Goal: Use online tool/utility: Use online tool/utility

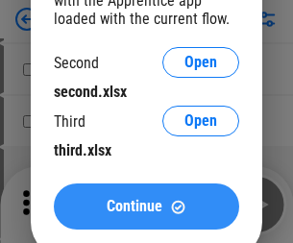
click at [146, 206] on span "Continue" at bounding box center [134, 206] width 56 height 15
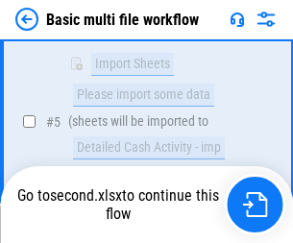
scroll to position [530, 0]
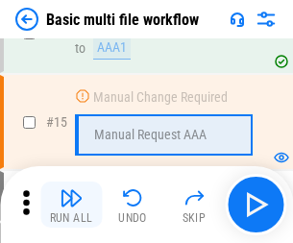
click at [71, 204] on img "button" at bounding box center [70, 197] width 23 height 23
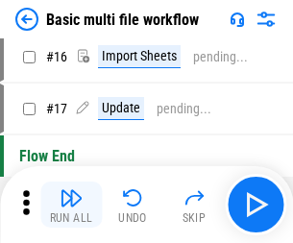
click at [71, 204] on img "button" at bounding box center [70, 197] width 23 height 23
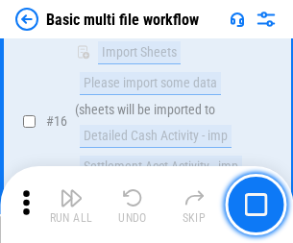
scroll to position [1277, 0]
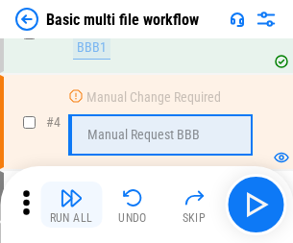
click at [71, 204] on img "button" at bounding box center [70, 197] width 23 height 23
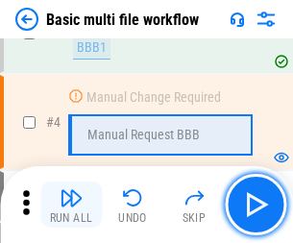
scroll to position [204, 0]
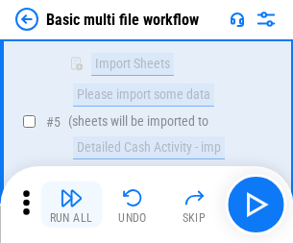
click at [71, 204] on img "button" at bounding box center [70, 197] width 23 height 23
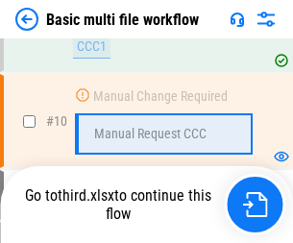
scroll to position [899, 0]
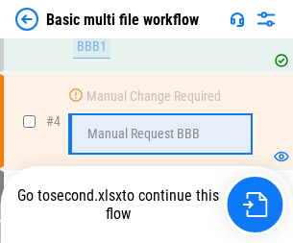
scroll to position [204, 0]
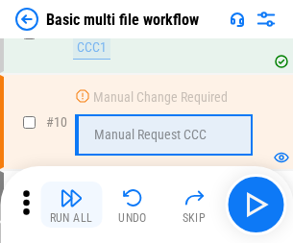
click at [71, 204] on img "button" at bounding box center [70, 197] width 23 height 23
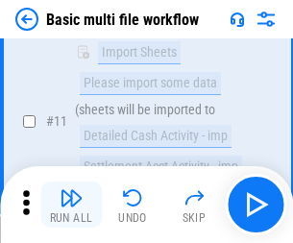
click at [71, 204] on img "button" at bounding box center [70, 197] width 23 height 23
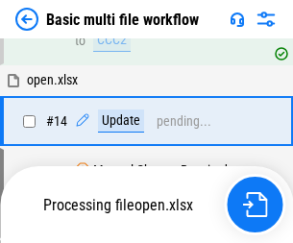
scroll to position [1004, 0]
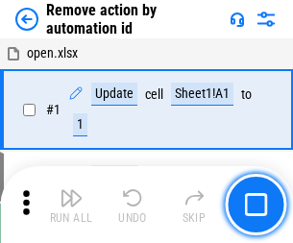
scroll to position [71, 0]
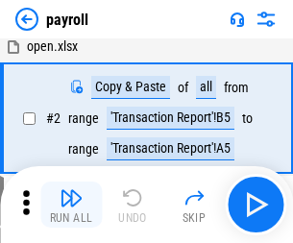
click at [71, 204] on img "button" at bounding box center [70, 197] width 23 height 23
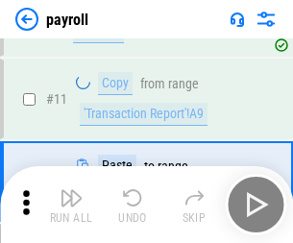
scroll to position [139, 0]
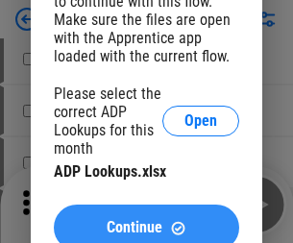
click at [146, 220] on span "Continue" at bounding box center [134, 227] width 56 height 15
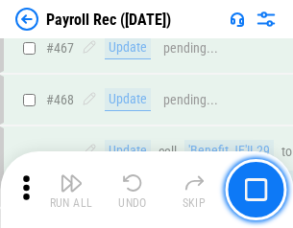
scroll to position [10225, 0]
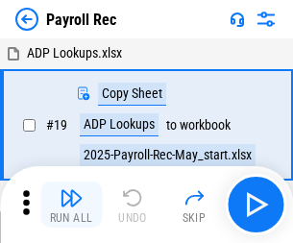
click at [71, 204] on img "button" at bounding box center [70, 197] width 23 height 23
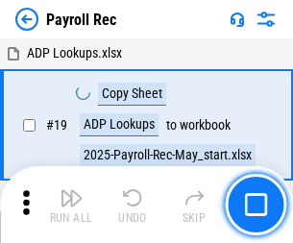
scroll to position [117, 0]
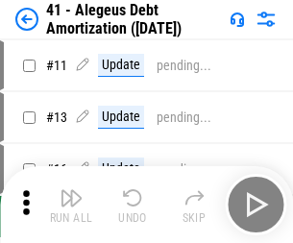
click at [71, 204] on img "button" at bounding box center [70, 197] width 23 height 23
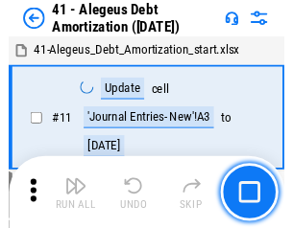
scroll to position [237, 0]
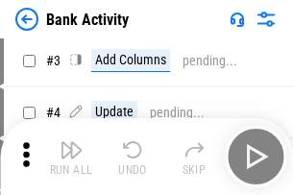
click at [71, 156] on img "button" at bounding box center [70, 149] width 23 height 23
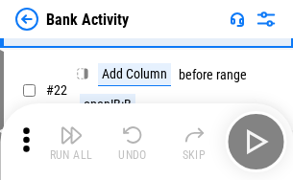
scroll to position [514, 0]
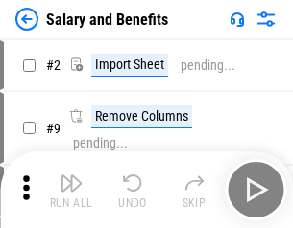
scroll to position [26, 0]
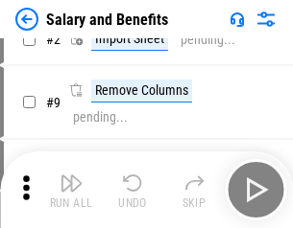
click at [71, 190] on img "button" at bounding box center [70, 183] width 23 height 23
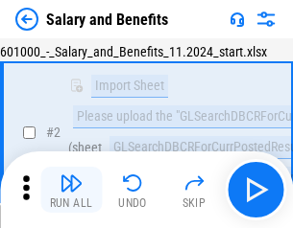
click at [71, 190] on img "button" at bounding box center [70, 183] width 23 height 23
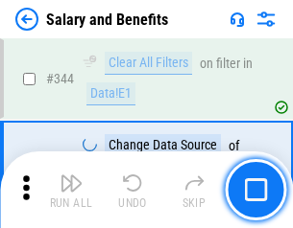
scroll to position [8984, 0]
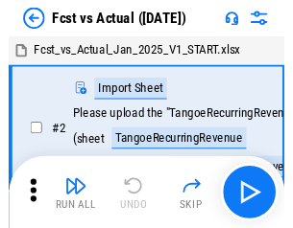
scroll to position [25, 0]
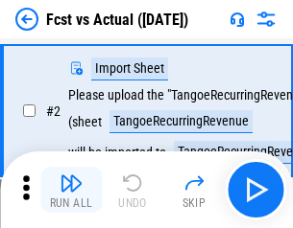
click at [71, 190] on img "button" at bounding box center [70, 183] width 23 height 23
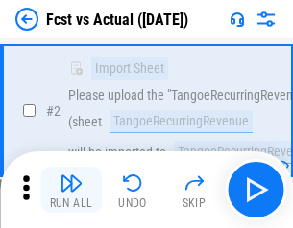
click at [71, 190] on img "button" at bounding box center [70, 183] width 23 height 23
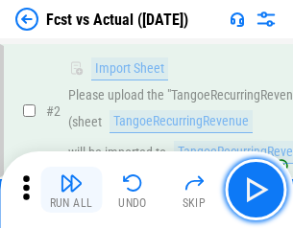
scroll to position [179, 0]
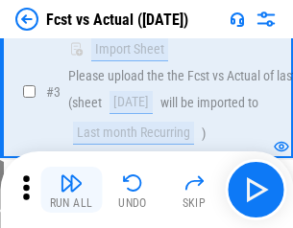
click at [71, 190] on img "button" at bounding box center [70, 183] width 23 height 23
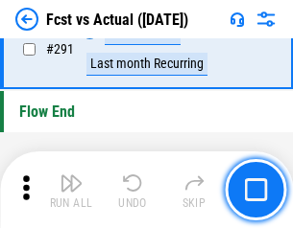
scroll to position [9081, 0]
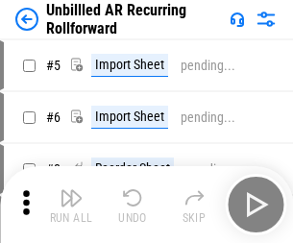
click at [71, 190] on img "button" at bounding box center [70, 197] width 23 height 23
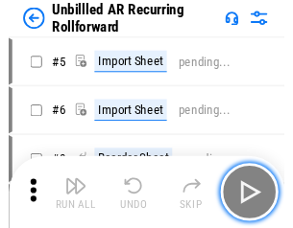
scroll to position [41, 0]
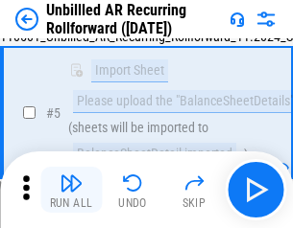
click at [71, 190] on img "button" at bounding box center [70, 183] width 23 height 23
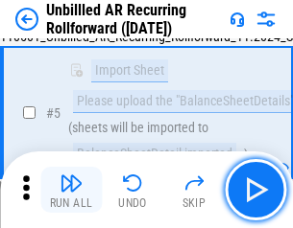
scroll to position [180, 0]
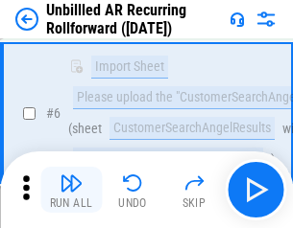
click at [71, 190] on img "button" at bounding box center [70, 183] width 23 height 23
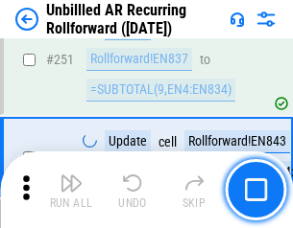
scroll to position [6517, 0]
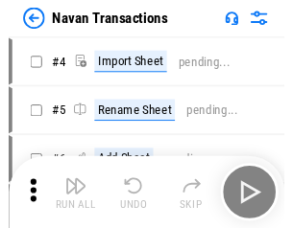
scroll to position [31, 0]
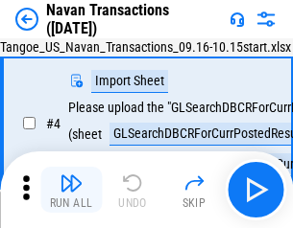
click at [71, 190] on img "button" at bounding box center [70, 183] width 23 height 23
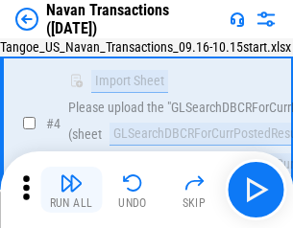
click at [71, 190] on img "button" at bounding box center [70, 183] width 23 height 23
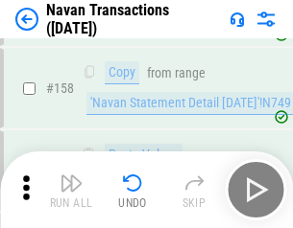
scroll to position [6221, 0]
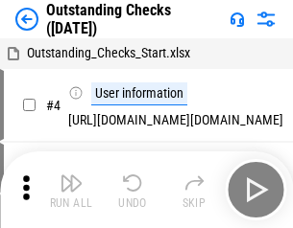
click at [71, 190] on img "button" at bounding box center [70, 183] width 23 height 23
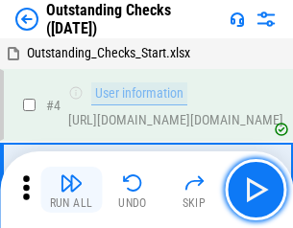
scroll to position [81, 0]
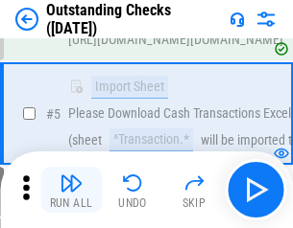
click at [71, 190] on img "button" at bounding box center [70, 183] width 23 height 23
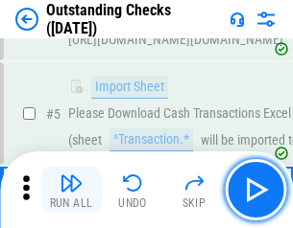
scroll to position [201, 0]
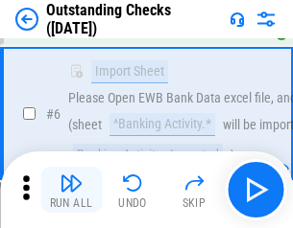
click at [71, 190] on img "button" at bounding box center [70, 183] width 23 height 23
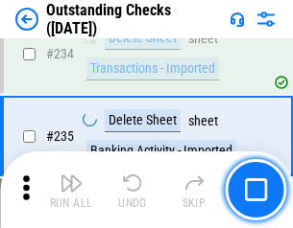
scroll to position [5826, 0]
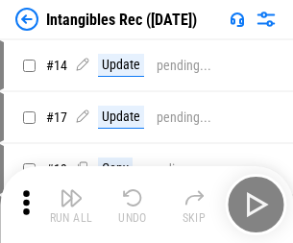
click at [71, 204] on img "button" at bounding box center [70, 197] width 23 height 23
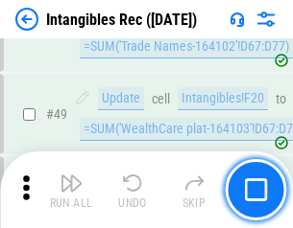
scroll to position [747, 0]
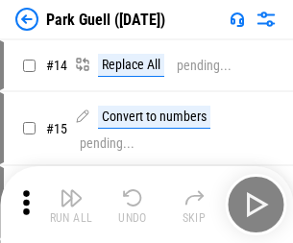
click at [71, 190] on img "button" at bounding box center [70, 197] width 23 height 23
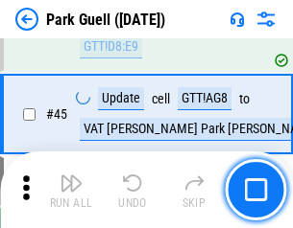
scroll to position [2399, 0]
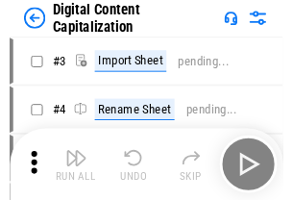
scroll to position [56, 0]
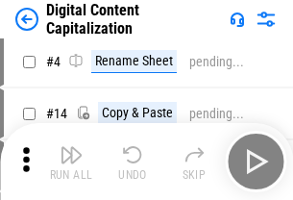
click at [71, 161] on img "button" at bounding box center [70, 154] width 23 height 23
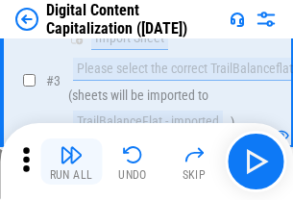
click at [71, 161] on img "button" at bounding box center [70, 154] width 23 height 23
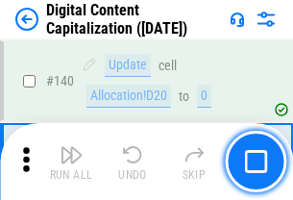
scroll to position [2035, 0]
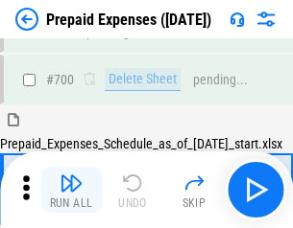
click at [71, 190] on img "button" at bounding box center [70, 183] width 23 height 23
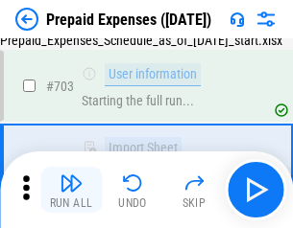
click at [71, 190] on img "button" at bounding box center [70, 183] width 23 height 23
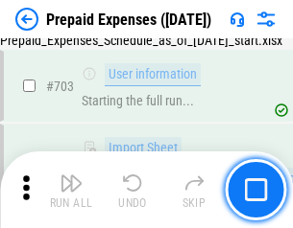
scroll to position [5276, 0]
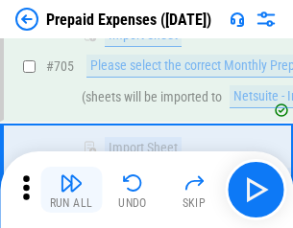
click at [71, 190] on img "button" at bounding box center [70, 183] width 23 height 23
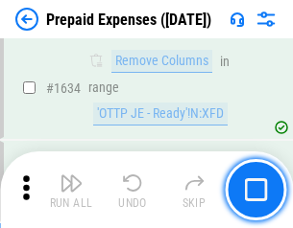
scroll to position [18682, 0]
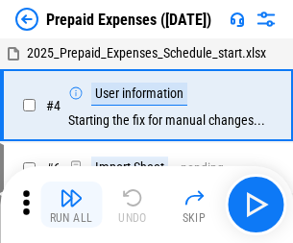
click at [71, 204] on img "button" at bounding box center [70, 197] width 23 height 23
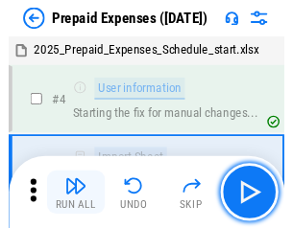
scroll to position [84, 0]
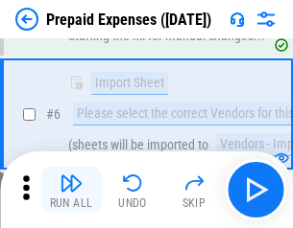
click at [71, 190] on img "button" at bounding box center [70, 183] width 23 height 23
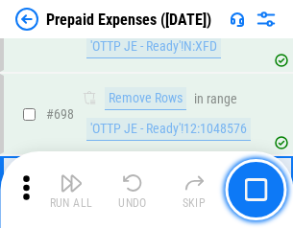
scroll to position [6681, 0]
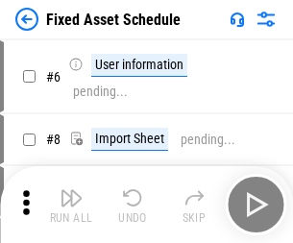
click at [71, 204] on img "button" at bounding box center [70, 197] width 23 height 23
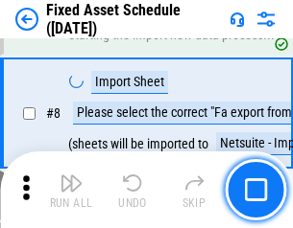
click at [71, 190] on img "button" at bounding box center [70, 183] width 23 height 23
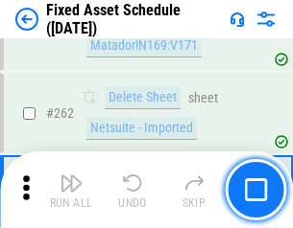
scroll to position [6115, 0]
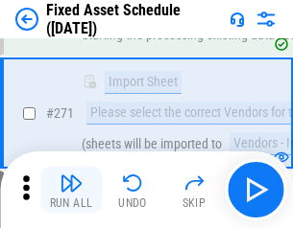
click at [71, 190] on img "button" at bounding box center [70, 183] width 23 height 23
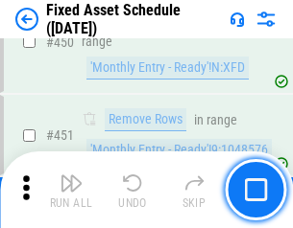
scroll to position [8577, 0]
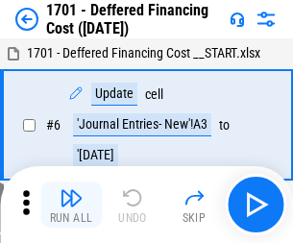
click at [71, 204] on img "button" at bounding box center [70, 197] width 23 height 23
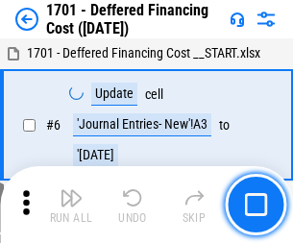
scroll to position [230, 0]
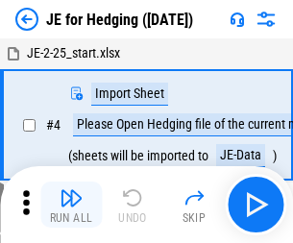
click at [71, 190] on img "button" at bounding box center [70, 197] width 23 height 23
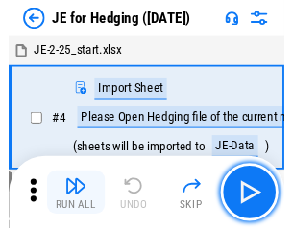
scroll to position [3, 0]
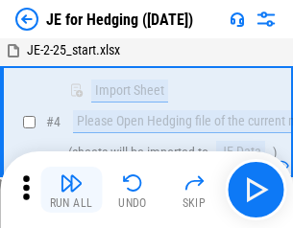
click at [71, 190] on img "button" at bounding box center [70, 183] width 23 height 23
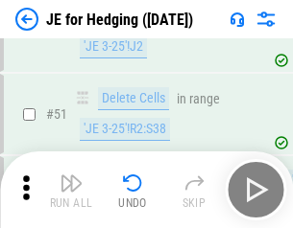
scroll to position [1242, 0]
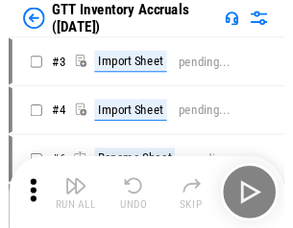
scroll to position [3, 0]
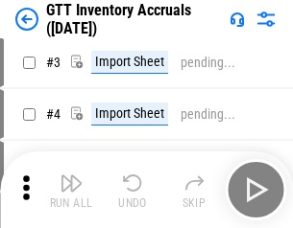
click at [71, 190] on img "button" at bounding box center [70, 183] width 23 height 23
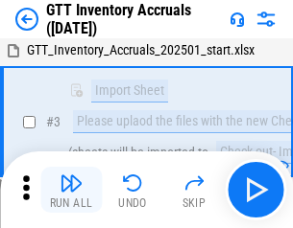
click at [71, 190] on img "button" at bounding box center [70, 183] width 23 height 23
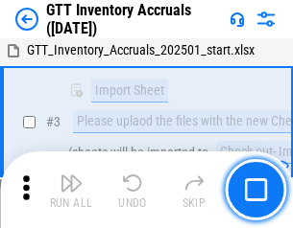
scroll to position [124, 0]
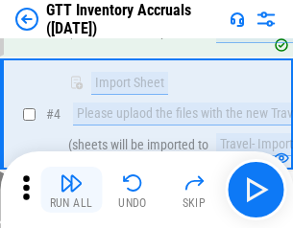
click at [71, 190] on img "button" at bounding box center [70, 183] width 23 height 23
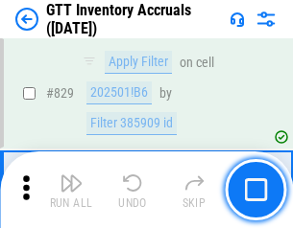
scroll to position [14564, 0]
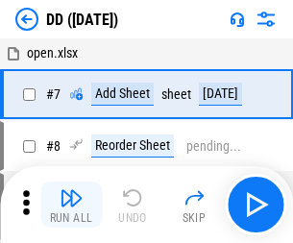
click at [71, 204] on img "button" at bounding box center [70, 197] width 23 height 23
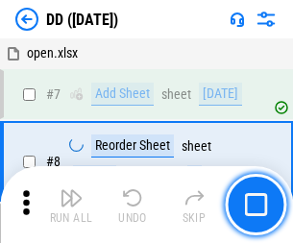
scroll to position [185, 0]
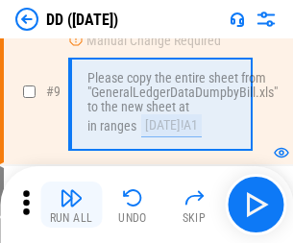
click at [71, 204] on img "button" at bounding box center [70, 197] width 23 height 23
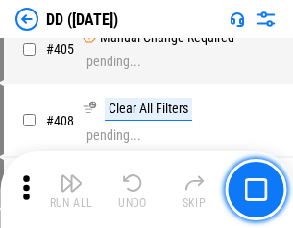
scroll to position [8585, 0]
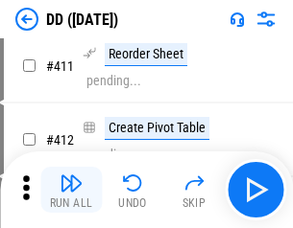
click at [71, 190] on img "button" at bounding box center [70, 183] width 23 height 23
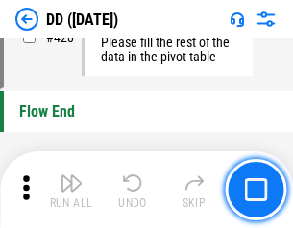
scroll to position [9183, 0]
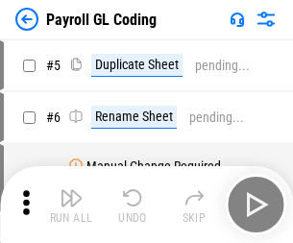
click at [71, 204] on img "button" at bounding box center [70, 197] width 23 height 23
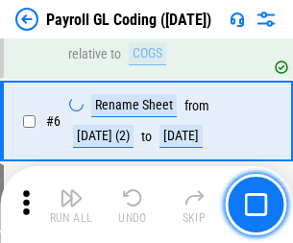
scroll to position [230, 0]
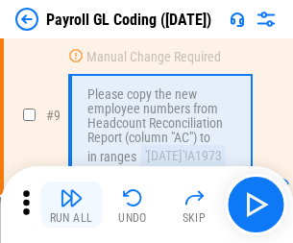
click at [71, 204] on img "button" at bounding box center [70, 197] width 23 height 23
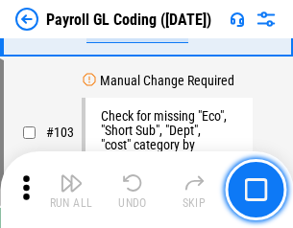
scroll to position [4502, 0]
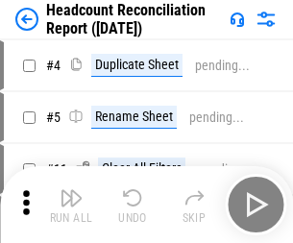
click at [71, 204] on img "button" at bounding box center [70, 197] width 23 height 23
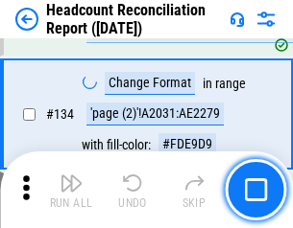
scroll to position [2306, 0]
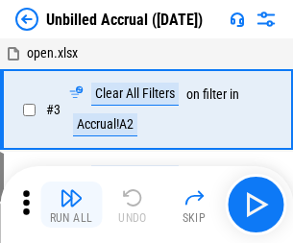
click at [71, 204] on img "button" at bounding box center [70, 197] width 23 height 23
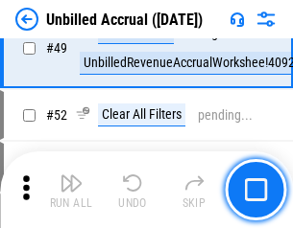
scroll to position [1740, 0]
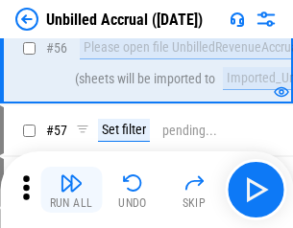
click at [71, 190] on img "button" at bounding box center [70, 183] width 23 height 23
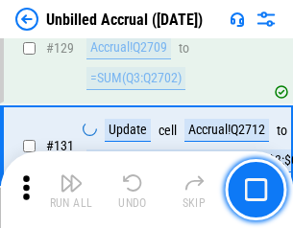
scroll to position [5715, 0]
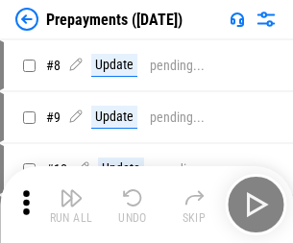
click at [71, 204] on img "button" at bounding box center [70, 197] width 23 height 23
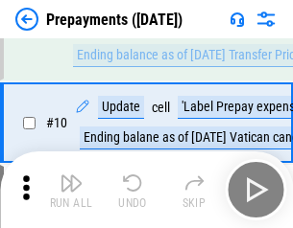
scroll to position [120, 0]
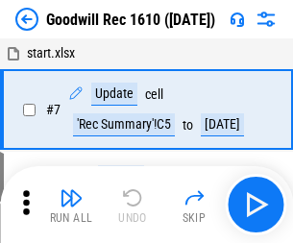
scroll to position [328, 0]
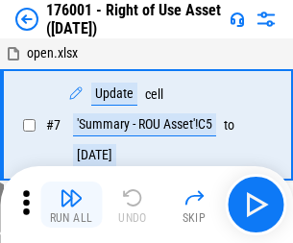
click at [71, 204] on img "button" at bounding box center [70, 197] width 23 height 23
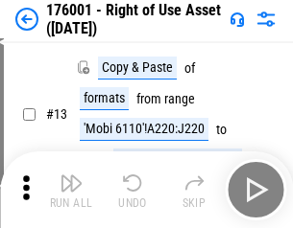
scroll to position [124, 0]
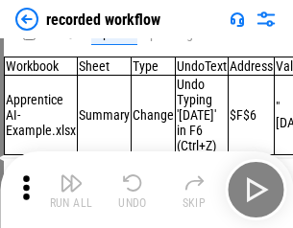
click at [71, 190] on img "button" at bounding box center [70, 183] width 23 height 23
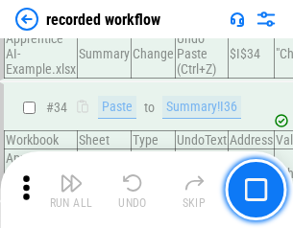
scroll to position [5997, 0]
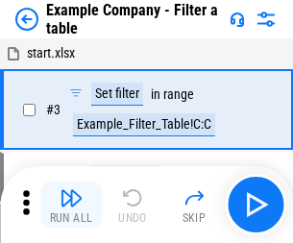
click at [71, 204] on img "button" at bounding box center [70, 197] width 23 height 23
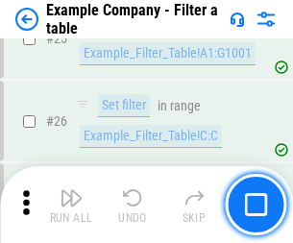
scroll to position [1756, 0]
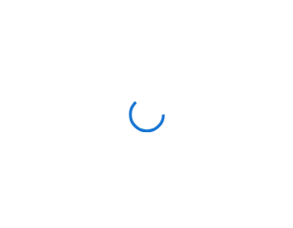
scroll to position [30, 0]
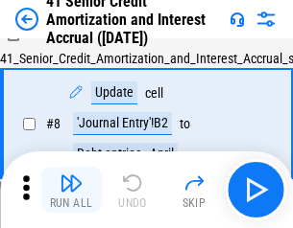
click at [71, 190] on img "button" at bounding box center [70, 183] width 23 height 23
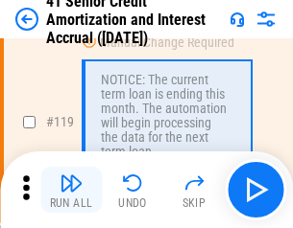
click at [71, 190] on img "button" at bounding box center [70, 183] width 23 height 23
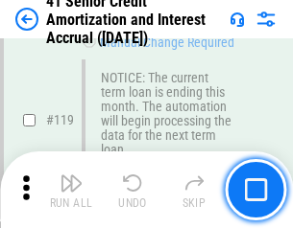
scroll to position [1810, 0]
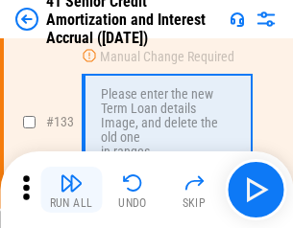
click at [71, 190] on img "button" at bounding box center [70, 183] width 23 height 23
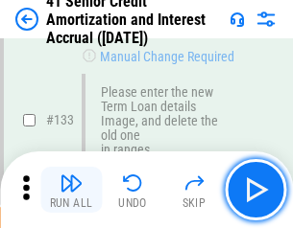
scroll to position [2005, 0]
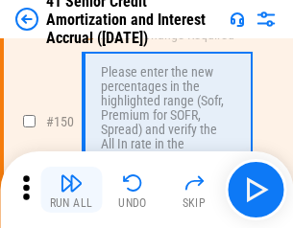
click at [71, 190] on img "button" at bounding box center [70, 183] width 23 height 23
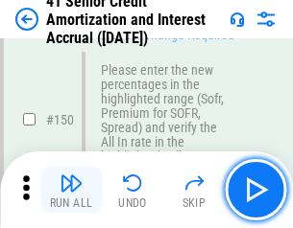
scroll to position [2207, 0]
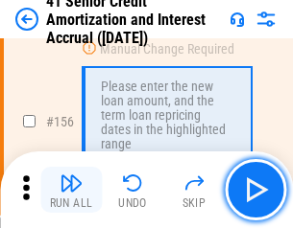
click at [71, 190] on img "button" at bounding box center [70, 183] width 23 height 23
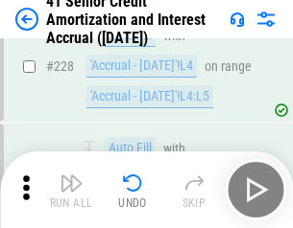
scroll to position [4297, 0]
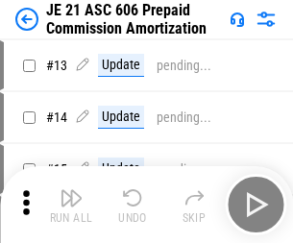
click at [71, 190] on img "button" at bounding box center [70, 197] width 23 height 23
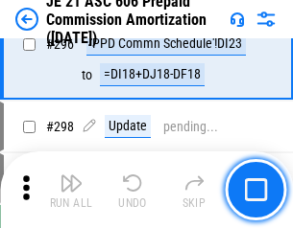
scroll to position [3531, 0]
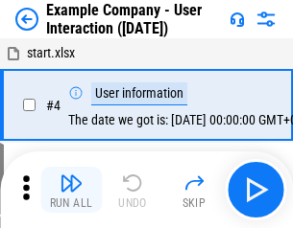
click at [71, 190] on img "button" at bounding box center [70, 183] width 23 height 23
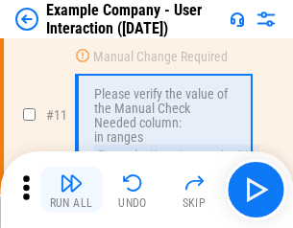
click at [71, 190] on img "button" at bounding box center [70, 183] width 23 height 23
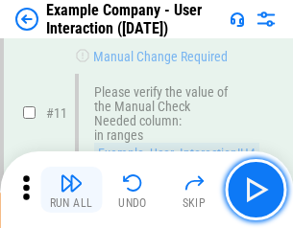
scroll to position [415, 0]
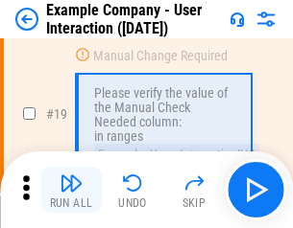
click at [71, 190] on img "button" at bounding box center [70, 183] width 23 height 23
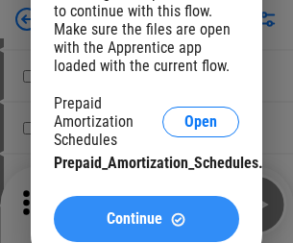
click at [146, 219] on span "Continue" at bounding box center [134, 218] width 56 height 15
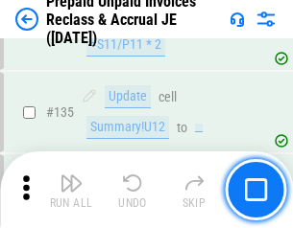
scroll to position [2487, 0]
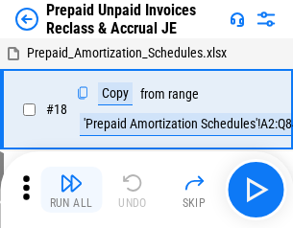
click at [71, 190] on img "button" at bounding box center [70, 183] width 23 height 23
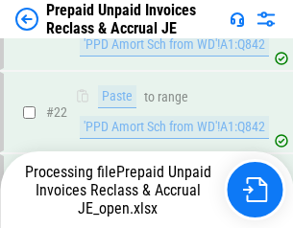
scroll to position [1370, 0]
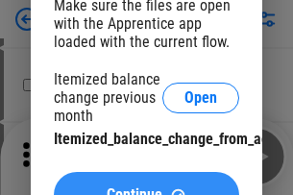
click at [146, 187] on span "Continue" at bounding box center [134, 194] width 56 height 15
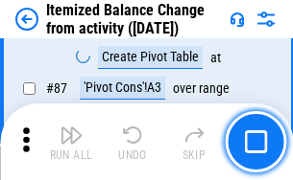
scroll to position [1876, 0]
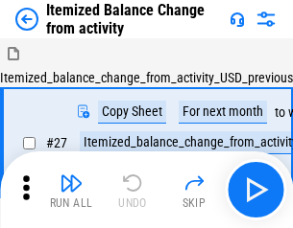
scroll to position [30, 0]
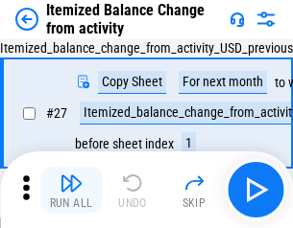
click at [71, 190] on img "button" at bounding box center [70, 183] width 23 height 23
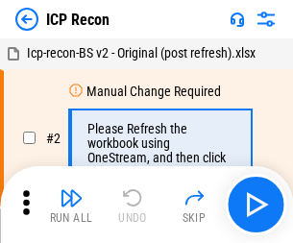
scroll to position [9, 0]
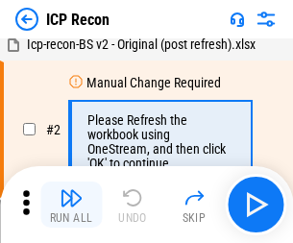
click at [71, 204] on img "button" at bounding box center [70, 197] width 23 height 23
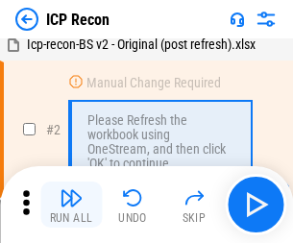
click at [71, 204] on img "button" at bounding box center [70, 197] width 23 height 23
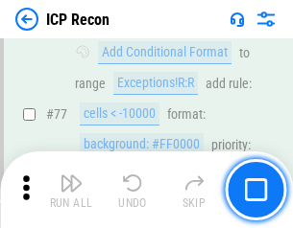
scroll to position [1724, 0]
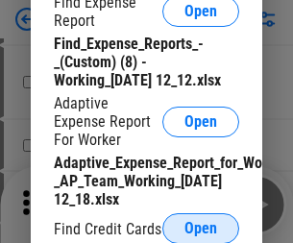
click at [201, 227] on span "Open" at bounding box center [200, 228] width 33 height 15
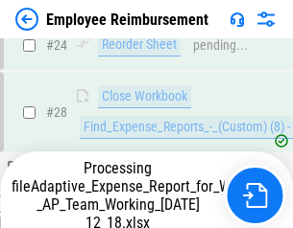
scroll to position [897, 0]
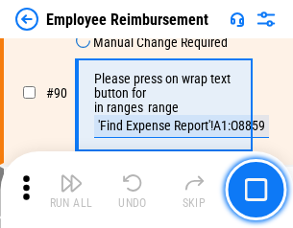
click at [71, 190] on img "button" at bounding box center [70, 183] width 23 height 23
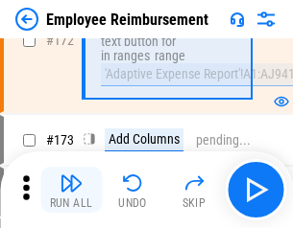
click at [71, 190] on img "button" at bounding box center [70, 183] width 23 height 23
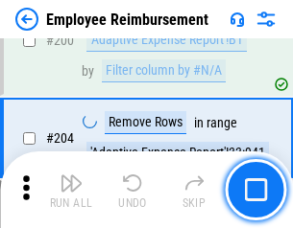
scroll to position [4855, 0]
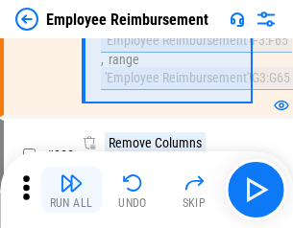
click at [71, 190] on img "button" at bounding box center [70, 183] width 23 height 23
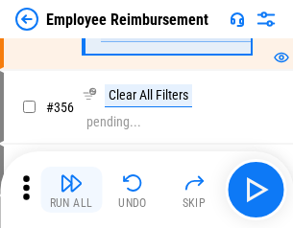
click at [71, 190] on img "button" at bounding box center [70, 183] width 23 height 23
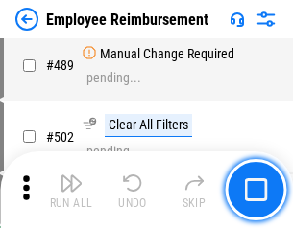
scroll to position [12195, 0]
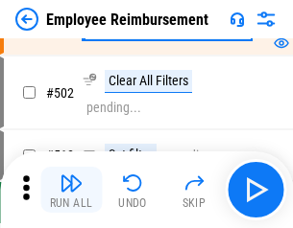
click at [71, 190] on img "button" at bounding box center [70, 183] width 23 height 23
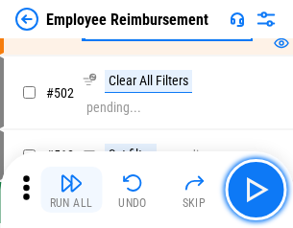
click at [71, 190] on img "button" at bounding box center [70, 183] width 23 height 23
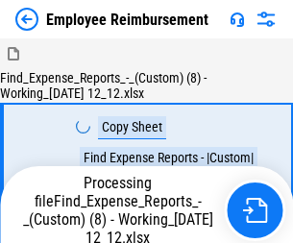
scroll to position [65, 0]
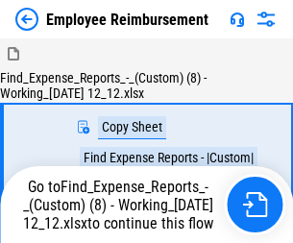
scroll to position [65, 0]
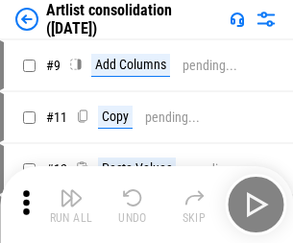
click at [71, 204] on img "button" at bounding box center [70, 197] width 23 height 23
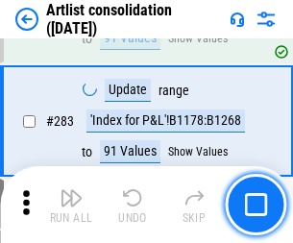
scroll to position [7935, 0]
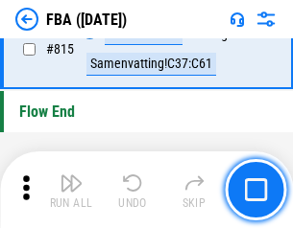
scroll to position [17176, 0]
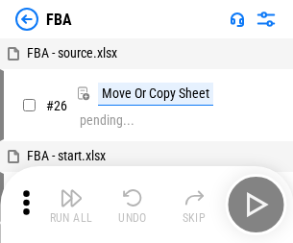
scroll to position [19, 0]
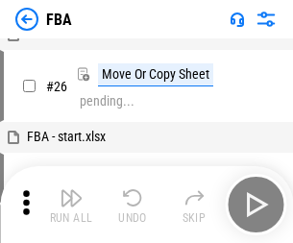
click at [71, 204] on img "button" at bounding box center [70, 197] width 23 height 23
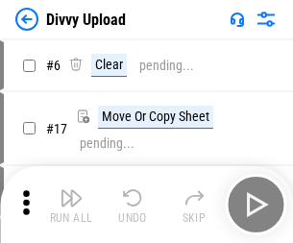
click at [71, 204] on img "button" at bounding box center [70, 197] width 23 height 23
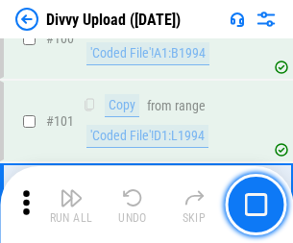
scroll to position [1605, 0]
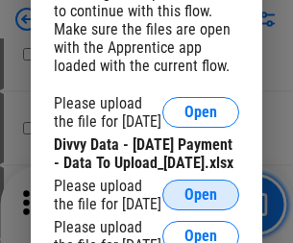
click at [201, 202] on span "Open" at bounding box center [200, 194] width 33 height 15
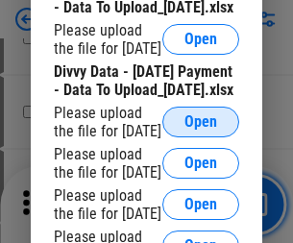
click at [201, 130] on span "Open" at bounding box center [200, 121] width 33 height 15
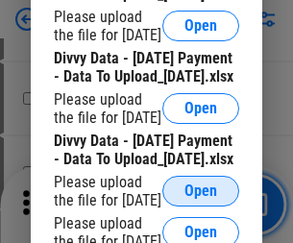
click at [201, 183] on span "Open" at bounding box center [200, 190] width 33 height 15
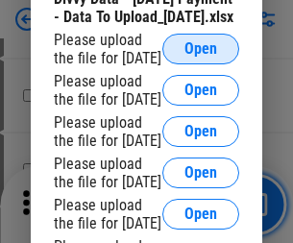
click at [201, 57] on span "Open" at bounding box center [200, 48] width 33 height 15
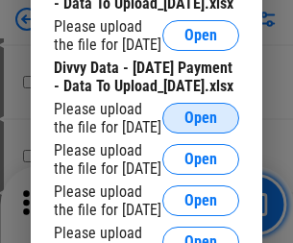
click at [201, 121] on span "Open" at bounding box center [200, 117] width 33 height 15
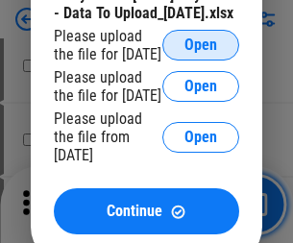
click at [201, 53] on span "Open" at bounding box center [200, 44] width 33 height 15
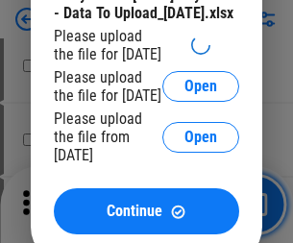
scroll to position [2702, 0]
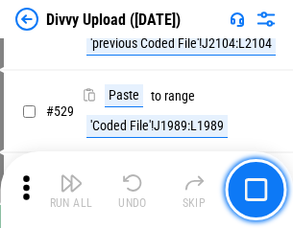
scroll to position [9911, 0]
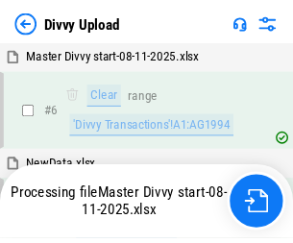
scroll to position [1605, 0]
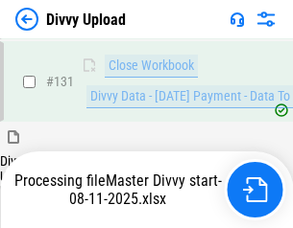
scroll to position [2625, 0]
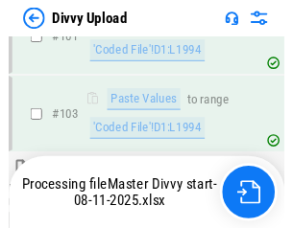
scroll to position [2118, 0]
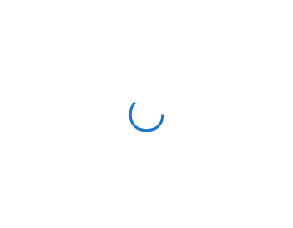
scroll to position [1605, 0]
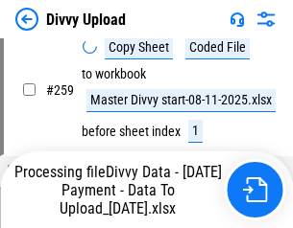
scroll to position [5158, 0]
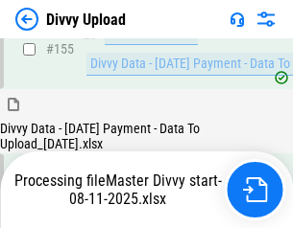
scroll to position [3638, 0]
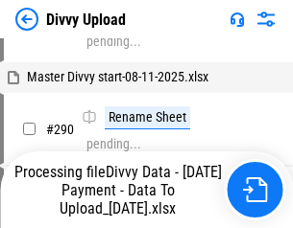
scroll to position [5664, 0]
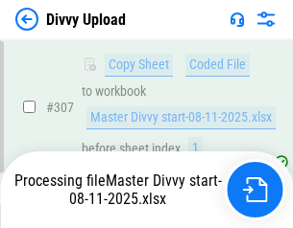
scroll to position [6088, 0]
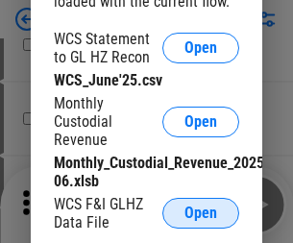
click at [201, 213] on span "Open" at bounding box center [200, 212] width 33 height 15
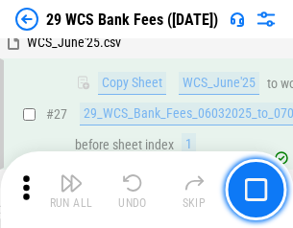
scroll to position [383, 0]
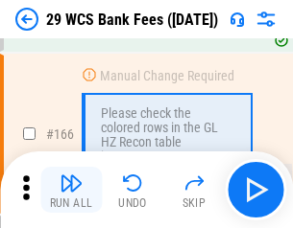
click at [71, 190] on img "button" at bounding box center [70, 183] width 23 height 23
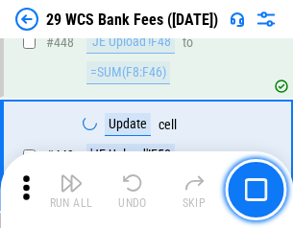
scroll to position [9291, 0]
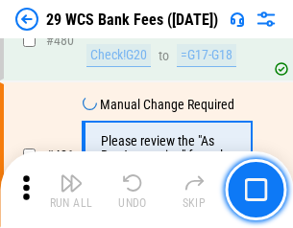
click at [71, 190] on img "button" at bounding box center [70, 183] width 23 height 23
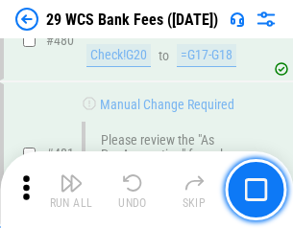
scroll to position [9893, 0]
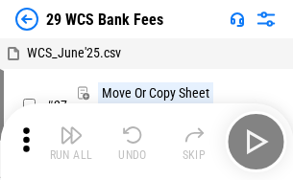
scroll to position [35, 0]
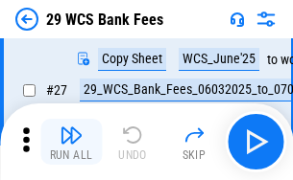
click at [71, 142] on img "button" at bounding box center [70, 135] width 23 height 23
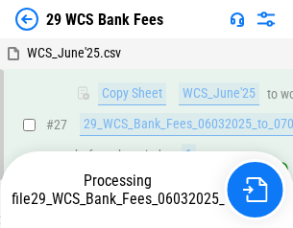
scroll to position [383, 0]
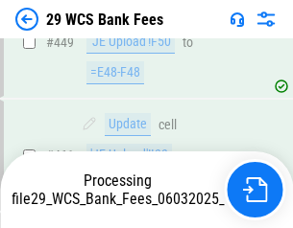
scroll to position [9871, 0]
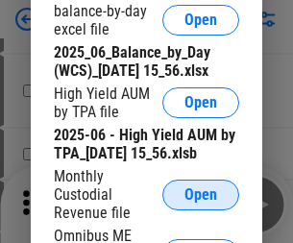
click at [201, 202] on span "Open" at bounding box center [200, 194] width 33 height 15
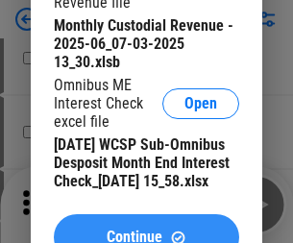
click at [146, 229] on span "Continue" at bounding box center [134, 236] width 56 height 15
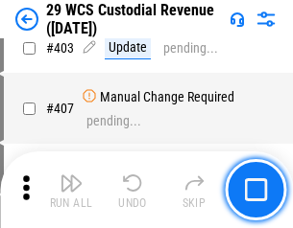
scroll to position [8887, 0]
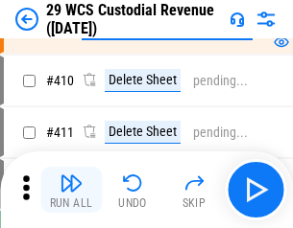
click at [71, 190] on img "button" at bounding box center [70, 183] width 23 height 23
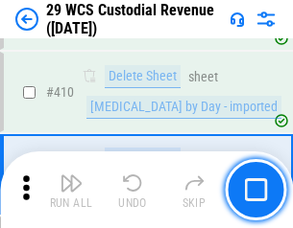
scroll to position [9163, 0]
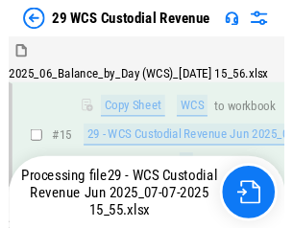
scroll to position [337, 0]
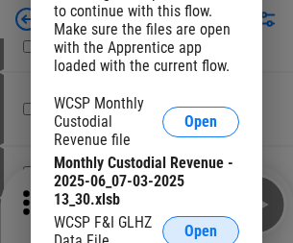
click at [201, 227] on span "Open" at bounding box center [200, 231] width 33 height 15
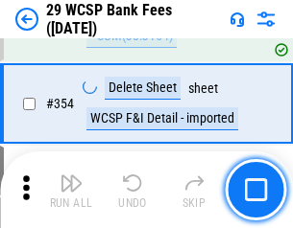
scroll to position [6378, 0]
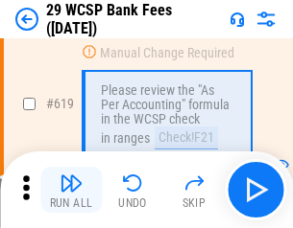
click at [71, 190] on img "button" at bounding box center [70, 183] width 23 height 23
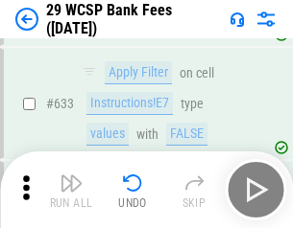
scroll to position [11059, 0]
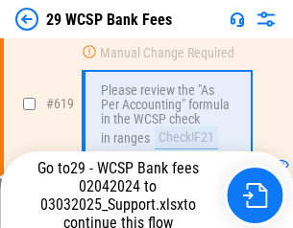
scroll to position [10585, 0]
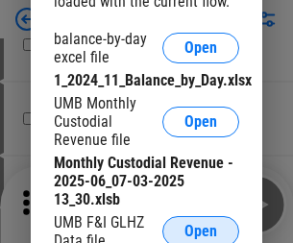
click at [201, 227] on span "Open" at bounding box center [200, 231] width 33 height 15
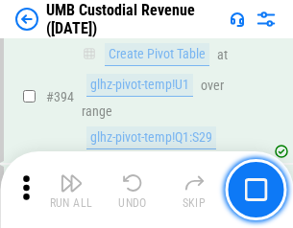
scroll to position [7067, 0]
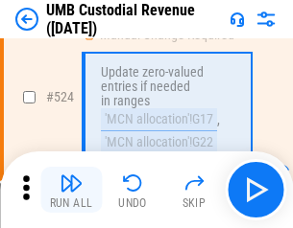
click at [71, 190] on img "button" at bounding box center [70, 183] width 23 height 23
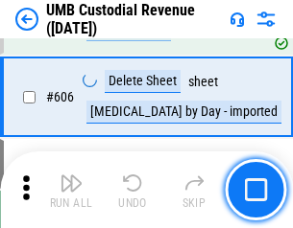
scroll to position [11075, 0]
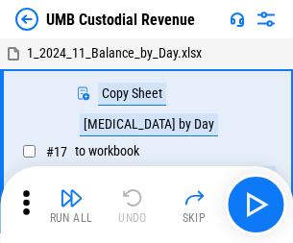
scroll to position [14, 0]
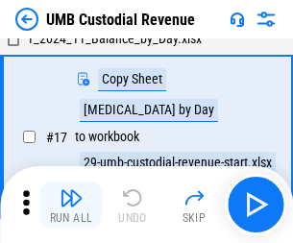
click at [71, 204] on img "button" at bounding box center [70, 197] width 23 height 23
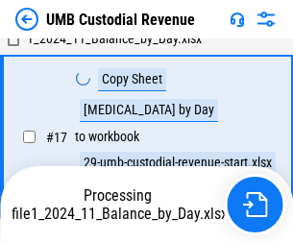
scroll to position [379, 0]
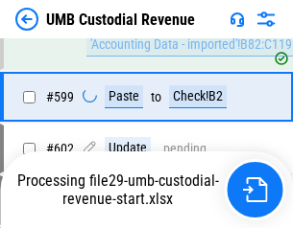
scroll to position [10949, 0]
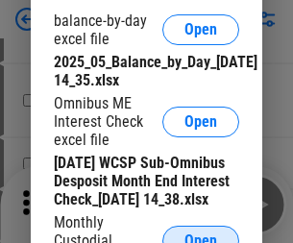
click at [201, 233] on span "Open" at bounding box center [200, 240] width 33 height 15
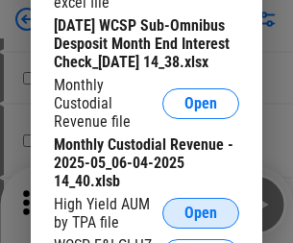
click at [201, 221] on span "Open" at bounding box center [200, 212] width 33 height 15
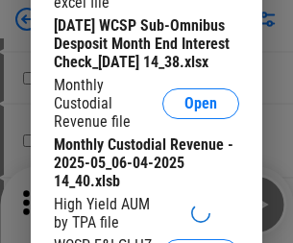
scroll to position [368, 0]
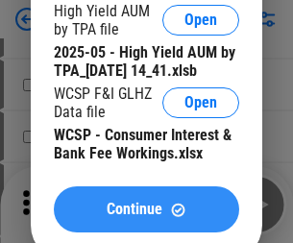
click at [146, 217] on span "Continue" at bounding box center [134, 208] width 56 height 15
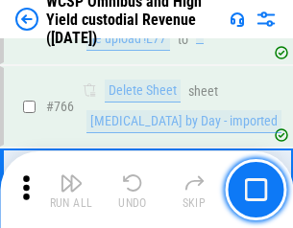
scroll to position [15634, 0]
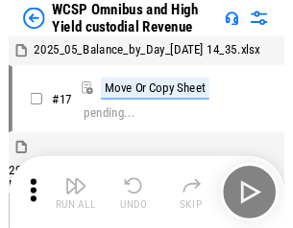
scroll to position [11, 0]
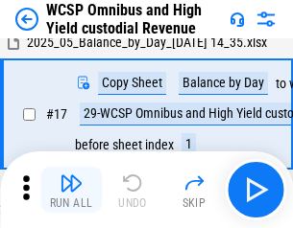
click at [71, 190] on img "button" at bounding box center [70, 183] width 23 height 23
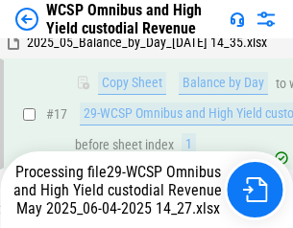
scroll to position [399, 0]
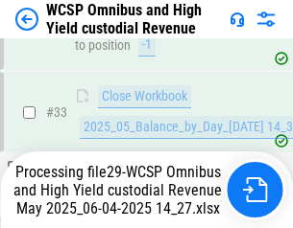
scroll to position [950, 0]
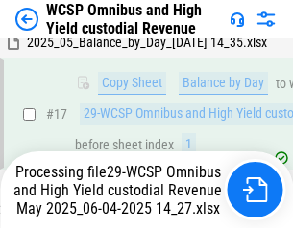
scroll to position [399, 0]
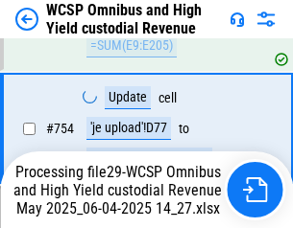
scroll to position [15590, 0]
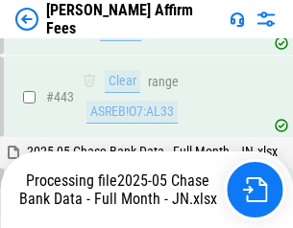
scroll to position [4941, 0]
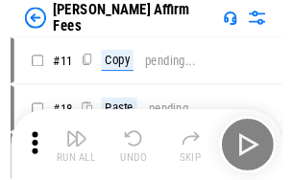
scroll to position [19, 0]
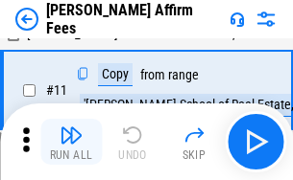
click at [71, 142] on img "button" at bounding box center [70, 135] width 23 height 23
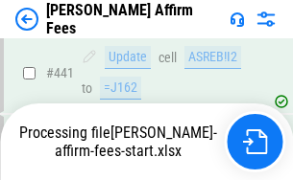
scroll to position [5032, 0]
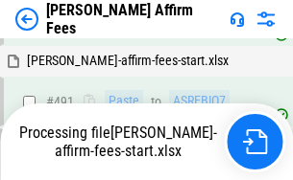
scroll to position [5241, 0]
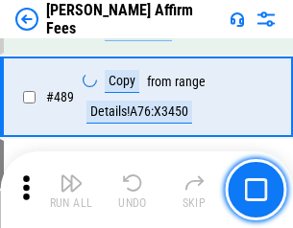
scroll to position [5008, 0]
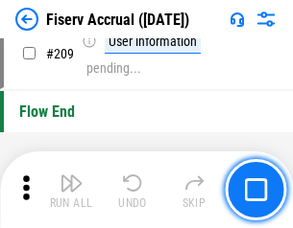
scroll to position [5959, 0]
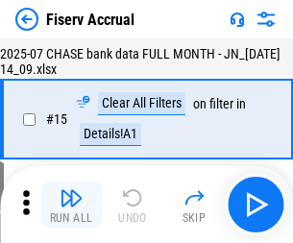
click at [71, 204] on img "button" at bounding box center [70, 197] width 23 height 23
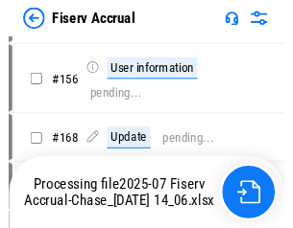
scroll to position [4810, 0]
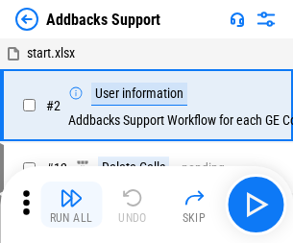
click at [71, 190] on img "button" at bounding box center [70, 197] width 23 height 23
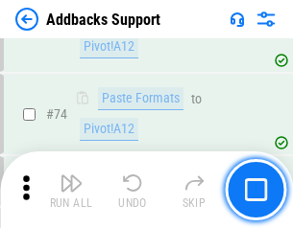
scroll to position [1397, 0]
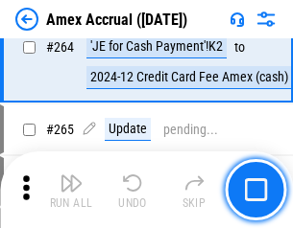
scroll to position [5619, 0]
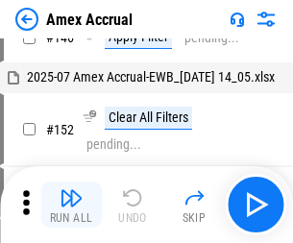
click at [71, 204] on img "button" at bounding box center [70, 197] width 23 height 23
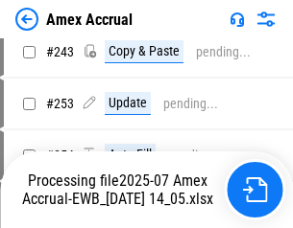
scroll to position [5597, 0]
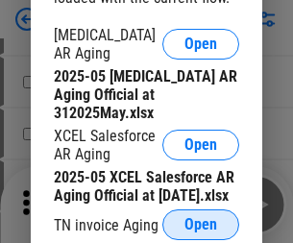
click at [201, 219] on span "Open" at bounding box center [200, 224] width 33 height 15
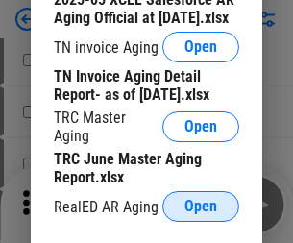
click at [201, 201] on span "Open" at bounding box center [200, 206] width 33 height 15
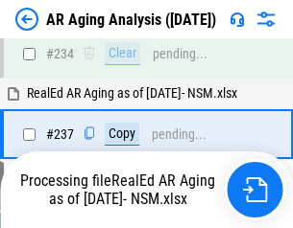
scroll to position [2974, 0]
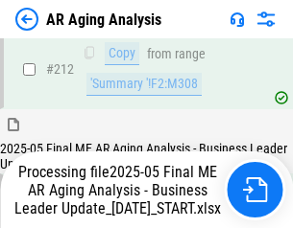
scroll to position [2952, 0]
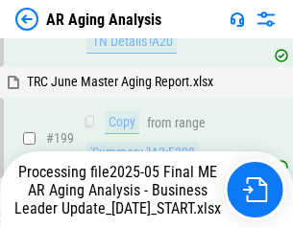
scroll to position [2952, 0]
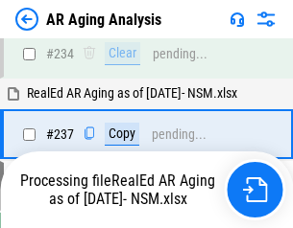
scroll to position [3032, 0]
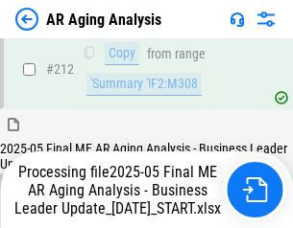
scroll to position [2952, 0]
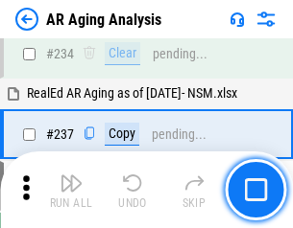
scroll to position [2952, 0]
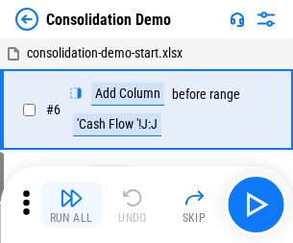
click at [71, 204] on img "button" at bounding box center [70, 197] width 23 height 23
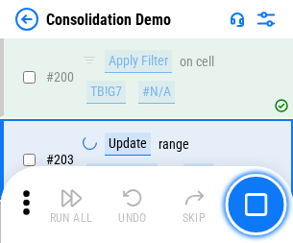
scroll to position [6016, 0]
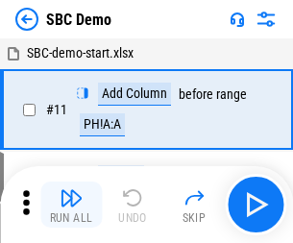
click at [71, 204] on img "button" at bounding box center [70, 197] width 23 height 23
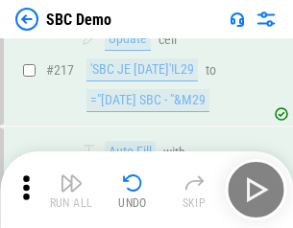
scroll to position [4737, 0]
